Goal: Task Accomplishment & Management: Manage account settings

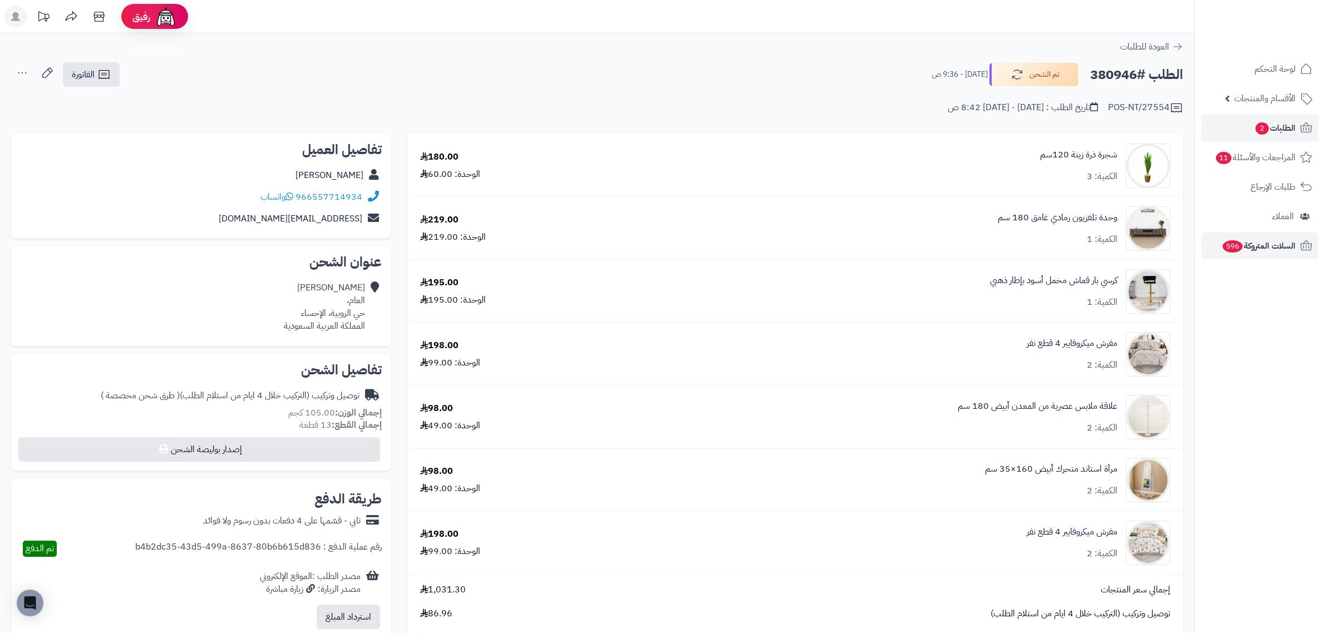
scroll to position [278, 0]
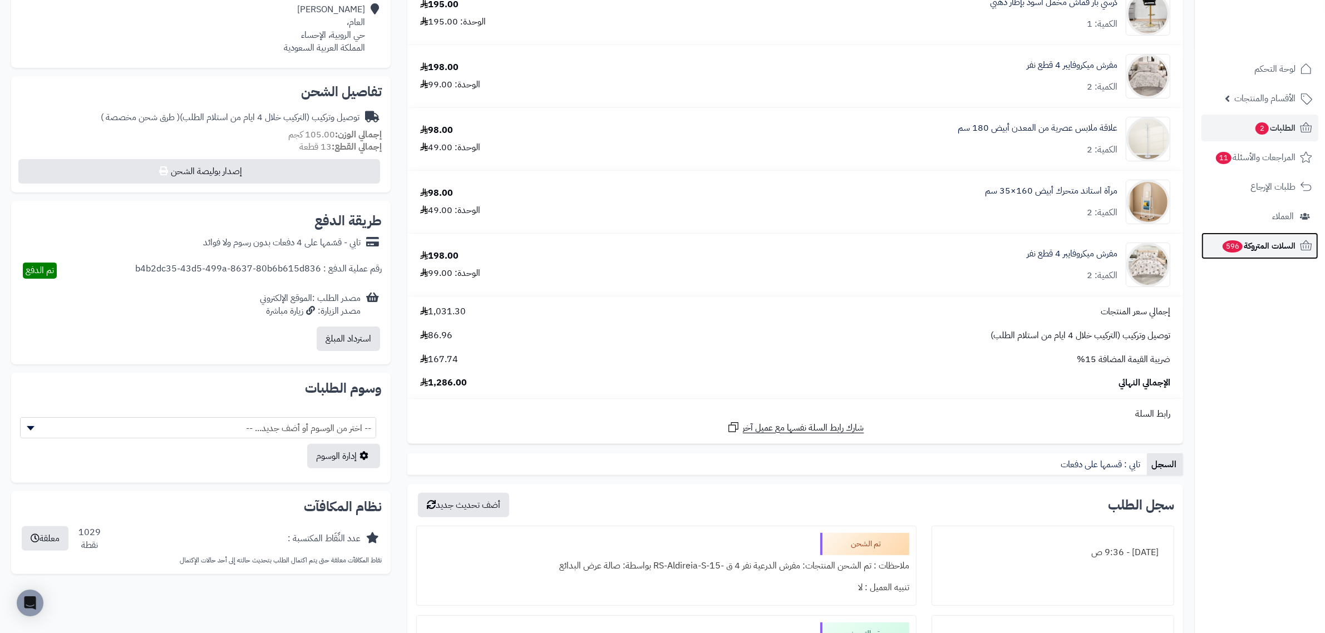
click at [1241, 234] on link "السلات المتروكة 596" at bounding box center [1259, 246] width 117 height 27
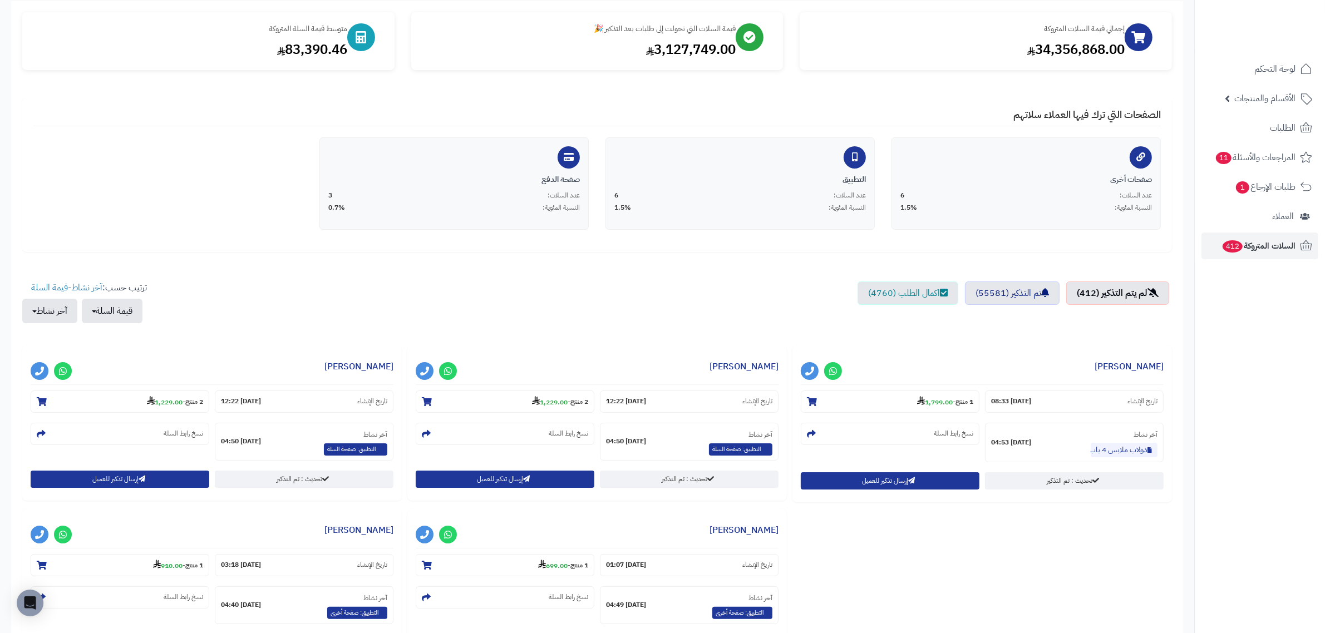
scroll to position [70, 0]
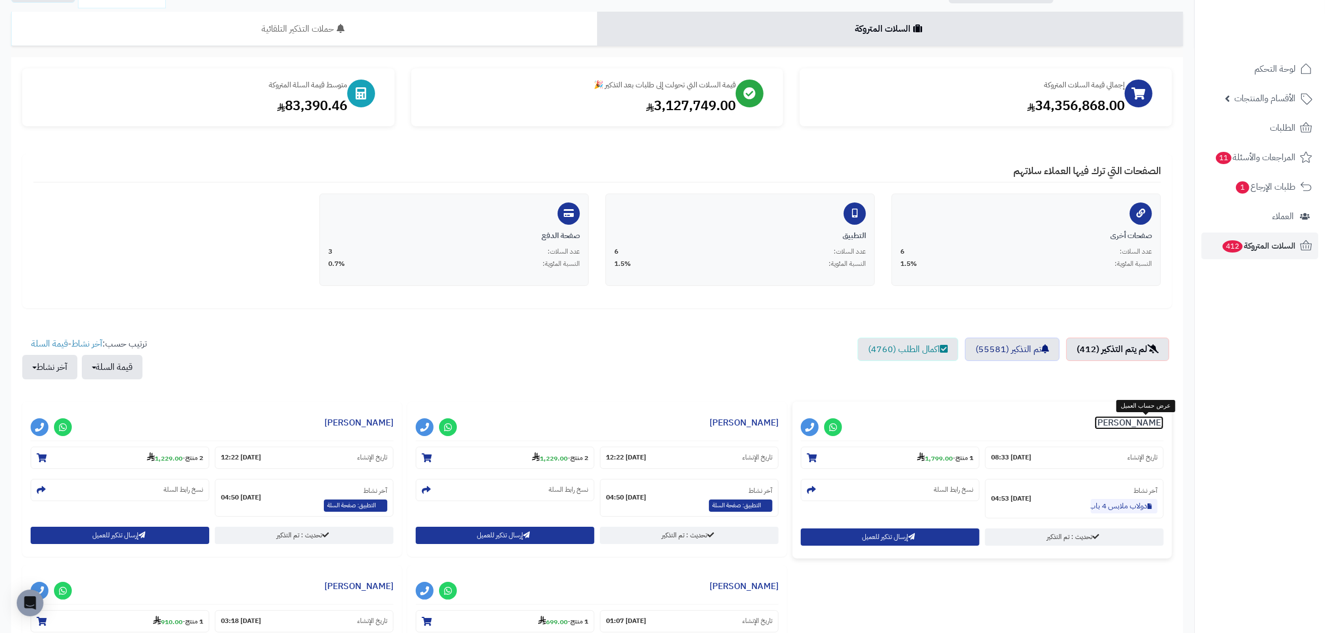
click at [1153, 423] on link "[PERSON_NAME]" at bounding box center [1128, 422] width 69 height 13
